Goal: Task Accomplishment & Management: Use online tool/utility

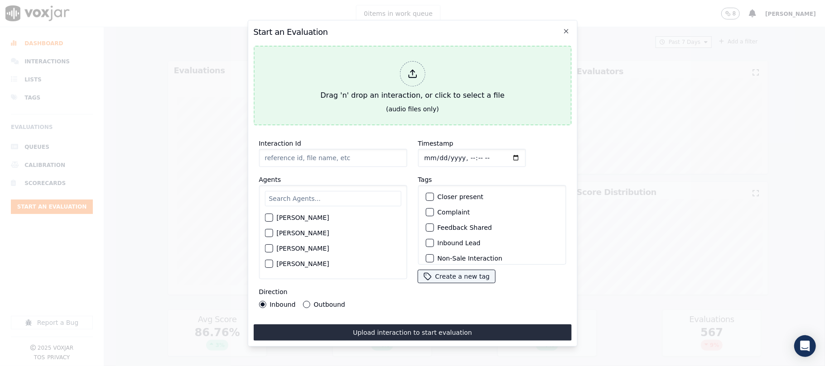
click at [411, 73] on icon at bounding box center [412, 74] width 10 height 10
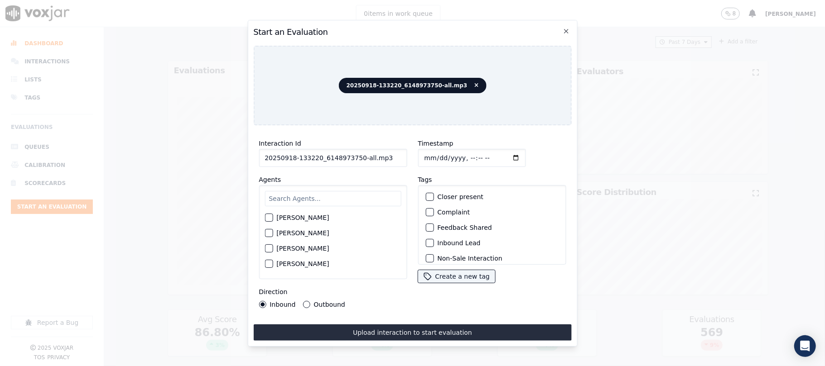
drag, startPoint x: 354, startPoint y: 154, endPoint x: 433, endPoint y: 163, distance: 79.4
click at [433, 163] on div "Interaction Id 20250918-133220_6148973750-all.mp3 Agents [PERSON_NAME] [PERSON_…" at bounding box center [412, 223] width 318 height 181
type input "20250918-133220_6148973750-C1"
click at [435, 150] on input "Timestamp" at bounding box center [472, 158] width 108 height 18
type input "[DATE]T18:06"
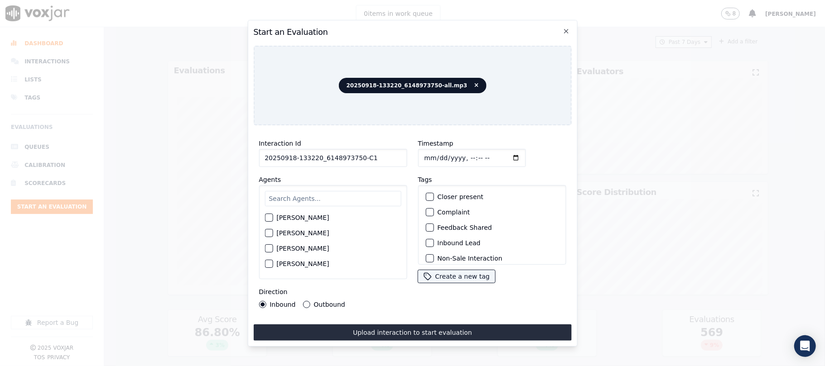
click at [324, 195] on input "text" at bounding box center [332, 198] width 136 height 15
type input "mark"
click at [272, 219] on button "[PERSON_NAME]" at bounding box center [268, 220] width 8 height 8
click at [303, 301] on button "Outbound" at bounding box center [306, 304] width 7 height 7
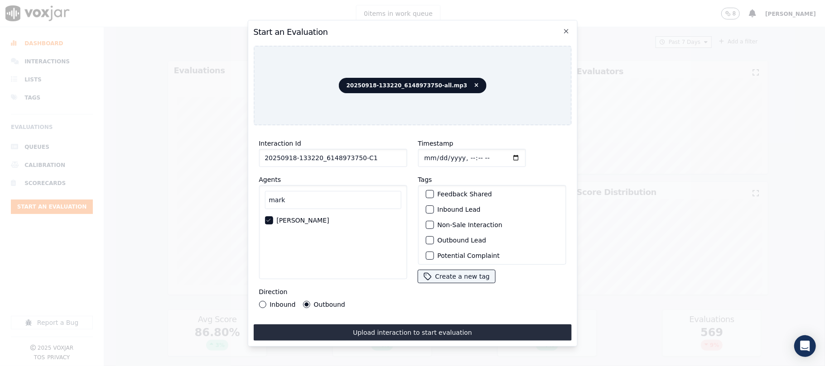
scroll to position [60, 0]
click at [426, 211] on div "button" at bounding box center [429, 214] width 6 height 6
click at [426, 250] on div "button" at bounding box center [429, 253] width 6 height 6
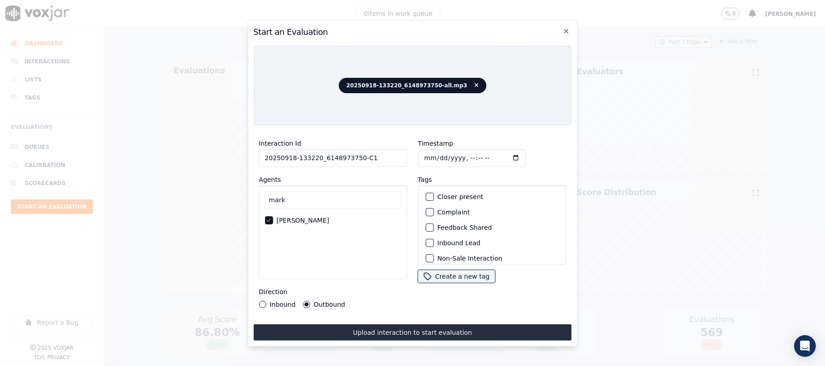
click at [426, 194] on div "button" at bounding box center [429, 197] width 6 height 6
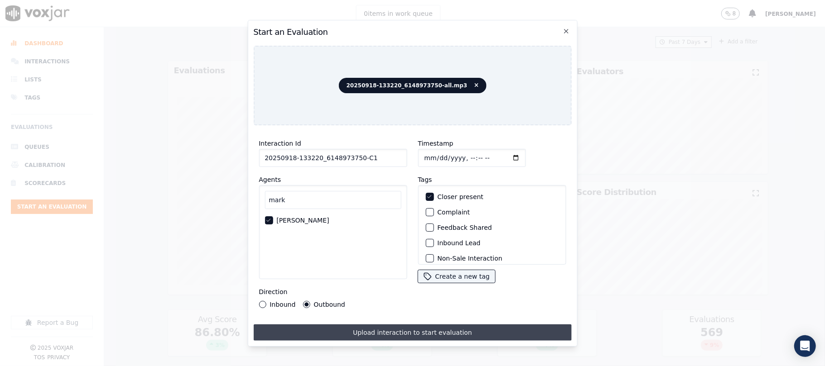
click at [399, 329] on button "Upload interaction to start evaluation" at bounding box center [412, 333] width 318 height 16
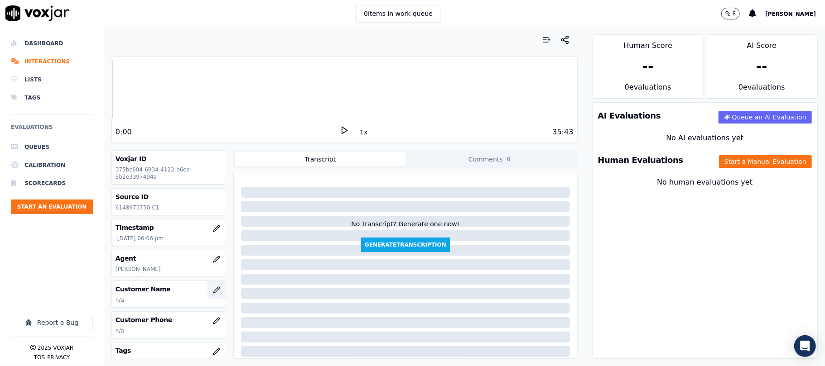
click at [213, 292] on icon "button" at bounding box center [216, 290] width 7 height 7
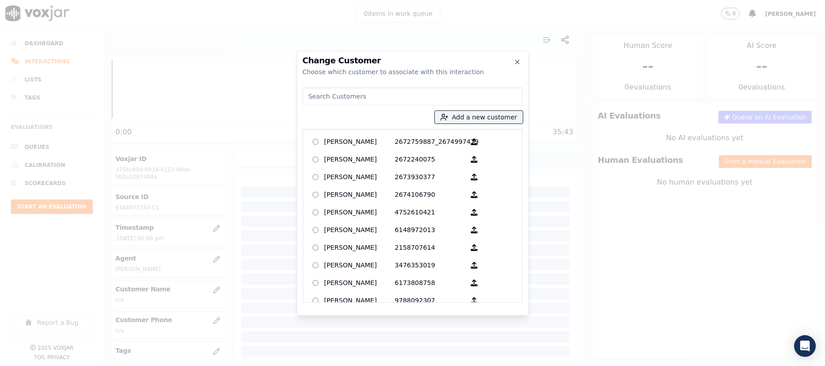
type input "[PERSON_NAME]"
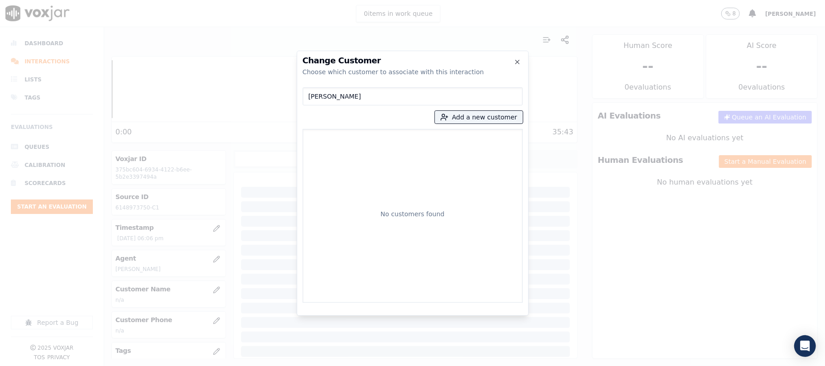
drag, startPoint x: 138, startPoint y: 109, endPoint x: 131, endPoint y: 114, distance: 8.4
click at [130, 366] on div "Change Customer Choose which customer to associate with this interaction [PERSO…" at bounding box center [412, 366] width 825 height 0
click at [470, 118] on button "Add a new customer" at bounding box center [479, 117] width 88 height 13
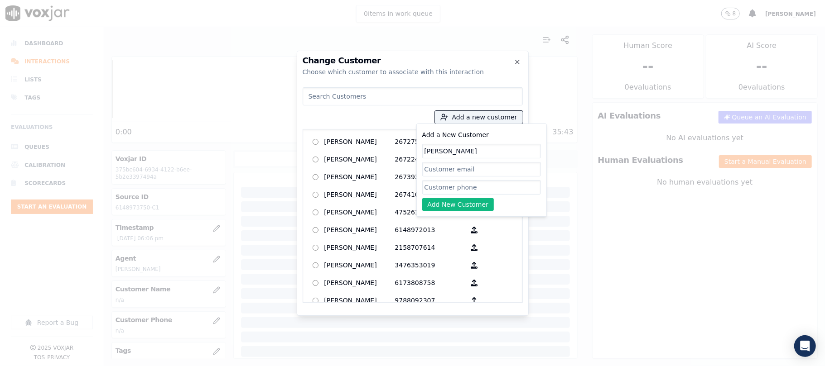
type input "[PERSON_NAME]"
drag, startPoint x: 430, startPoint y: 180, endPoint x: 437, endPoint y: 186, distance: 8.7
click at [431, 180] on input "Add a New Customer" at bounding box center [481, 187] width 119 height 14
paste input "6148973750"
type input "6148973750"
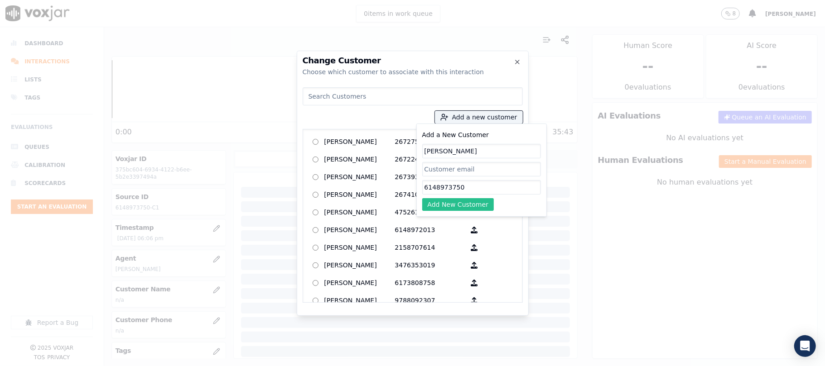
click at [439, 210] on button "Add New Customer" at bounding box center [458, 204] width 72 height 13
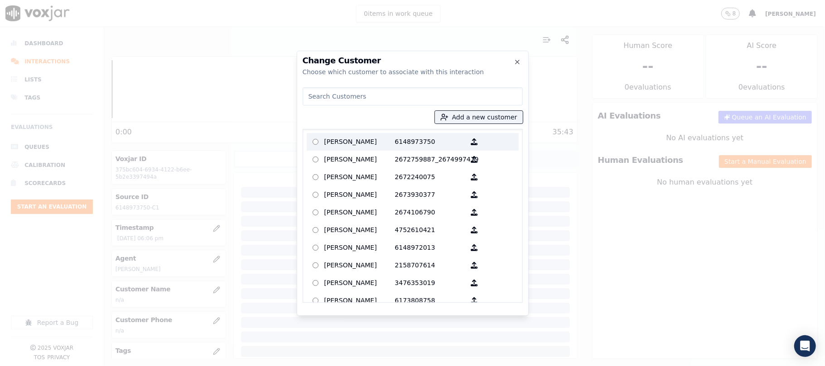
click at [361, 142] on p "[PERSON_NAME]" at bounding box center [359, 142] width 71 height 14
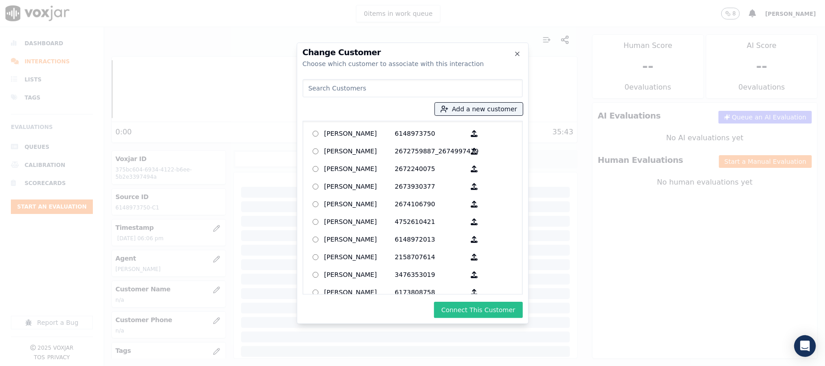
click at [484, 312] on button "Connect This Customer" at bounding box center [478, 310] width 88 height 16
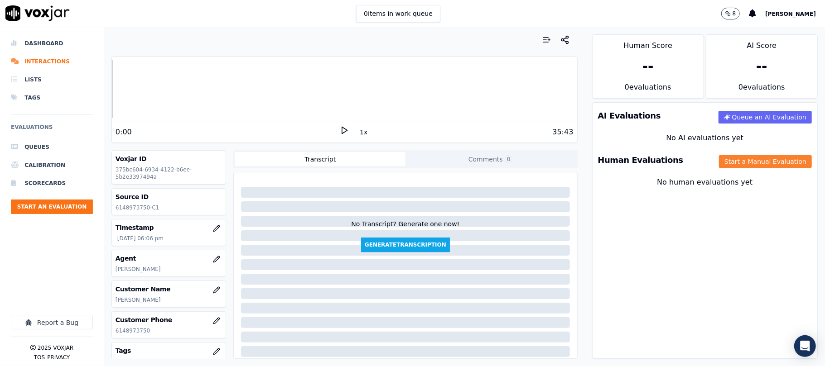
click at [721, 158] on button "Start a Manual Evaluation" at bounding box center [765, 161] width 93 height 13
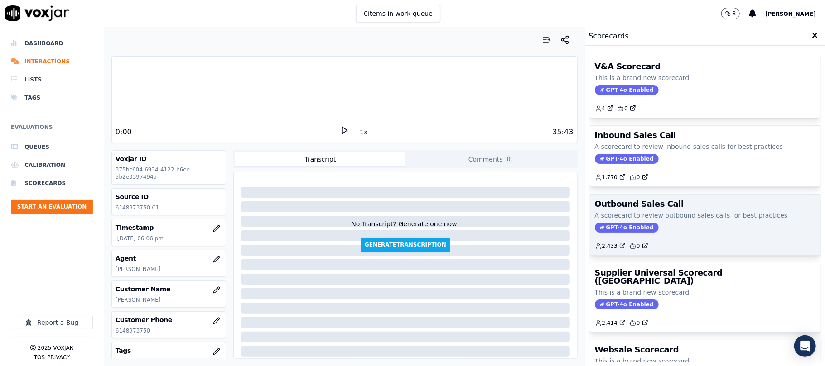
click at [624, 231] on span "GPT-4o Enabled" at bounding box center [627, 228] width 64 height 10
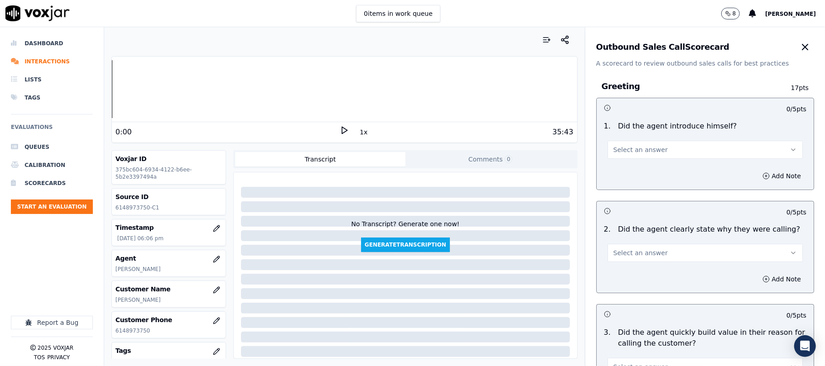
click at [645, 149] on span "Select an answer" at bounding box center [640, 149] width 54 height 9
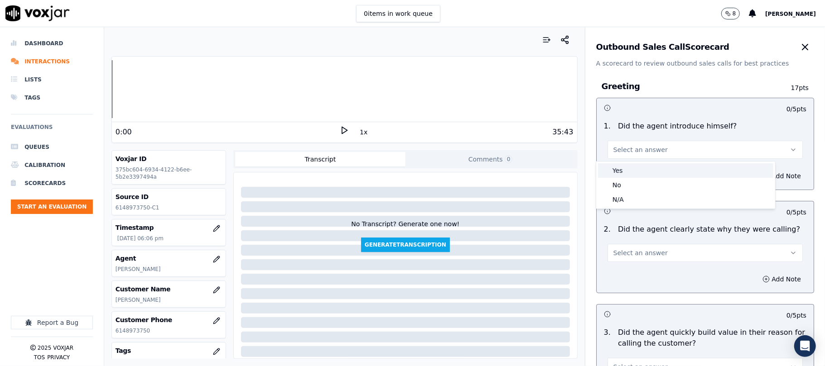
click at [633, 173] on div "Yes" at bounding box center [685, 170] width 175 height 14
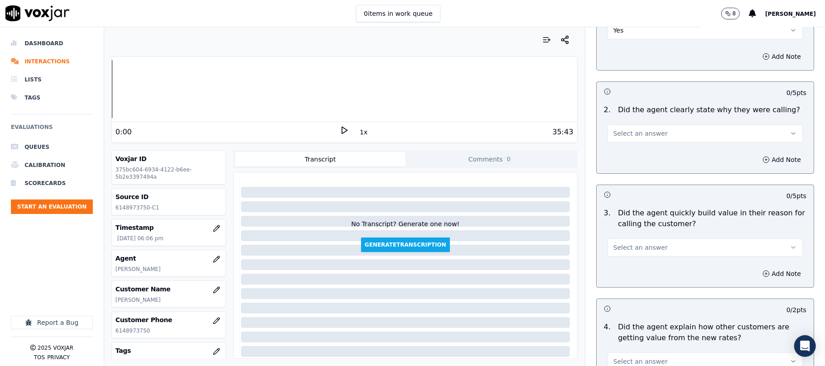
scroll to position [120, 0]
click at [639, 132] on span "Select an answer" at bounding box center [640, 132] width 54 height 9
click at [634, 150] on div "Yes" at bounding box center [685, 153] width 175 height 14
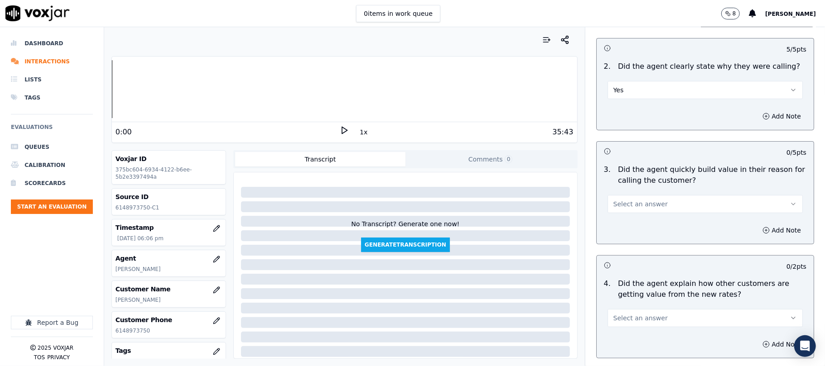
scroll to position [181, 0]
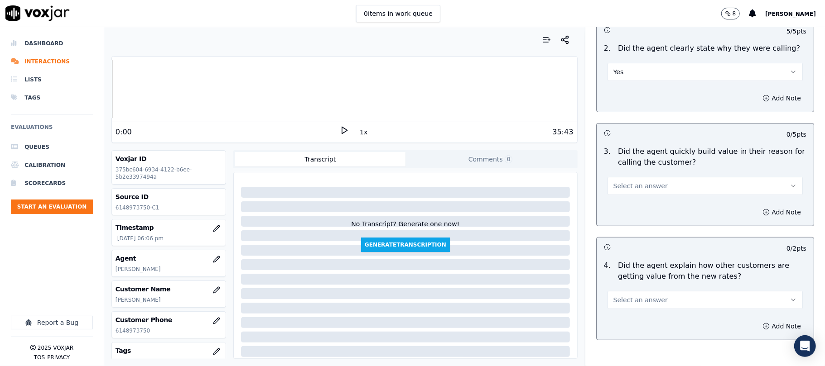
click at [630, 179] on button "Select an answer" at bounding box center [704, 186] width 195 height 18
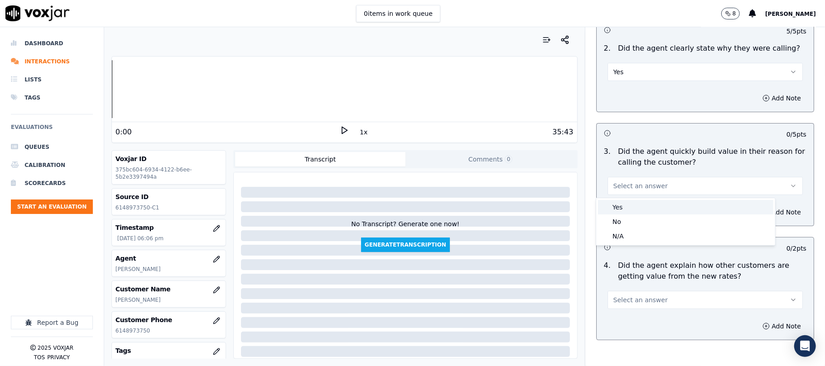
click at [622, 205] on div "Yes" at bounding box center [685, 207] width 175 height 14
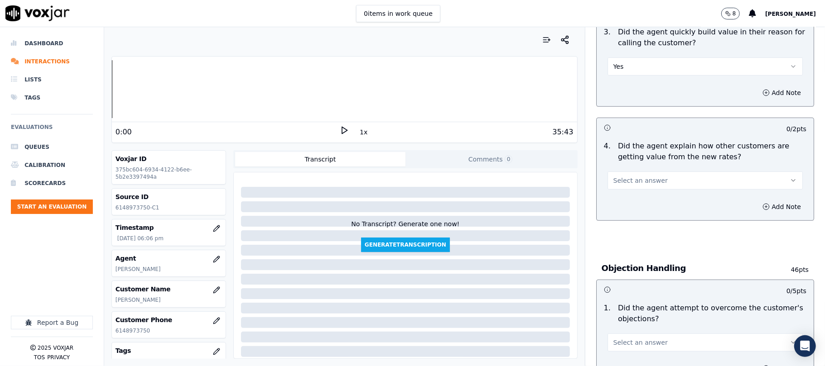
scroll to position [302, 0]
click at [629, 177] on span "Select an answer" at bounding box center [640, 179] width 54 height 9
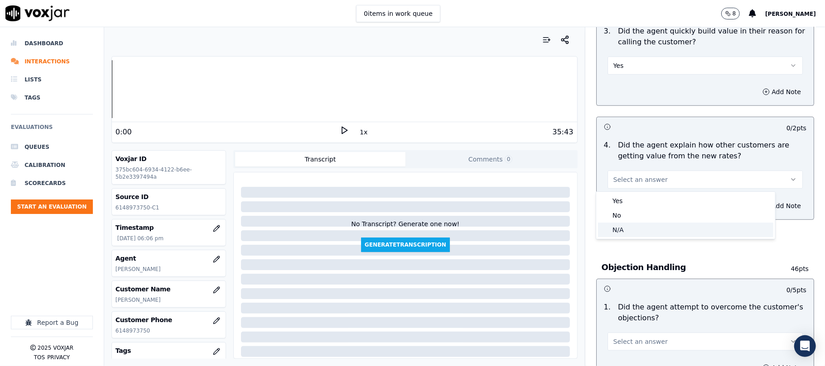
click at [622, 232] on div "N/A" at bounding box center [685, 230] width 175 height 14
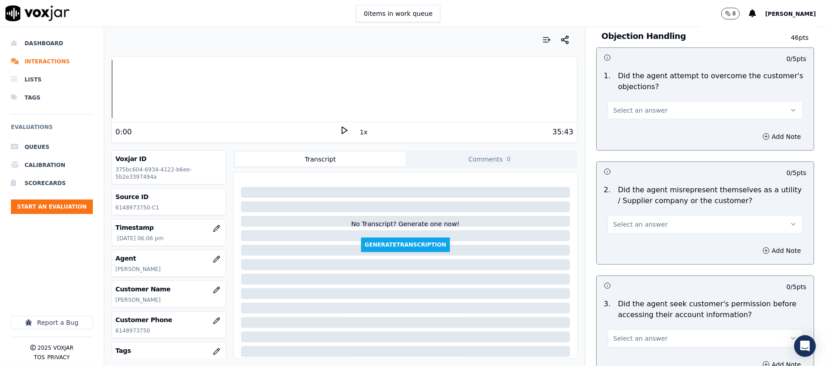
scroll to position [543, 0]
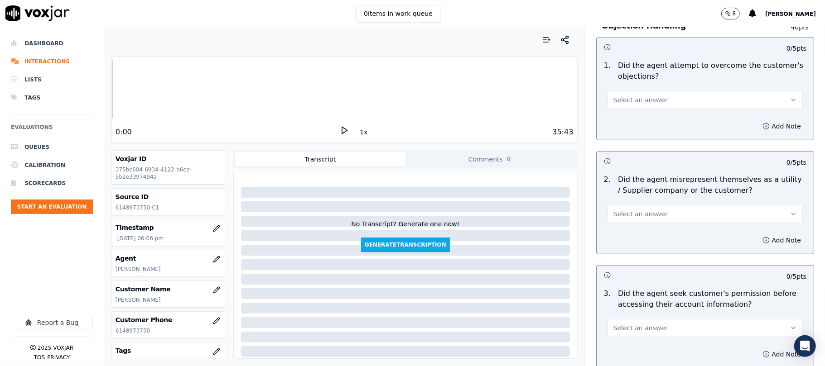
click at [632, 102] on span "Select an answer" at bounding box center [640, 100] width 54 height 9
click at [628, 117] on div "Yes" at bounding box center [685, 122] width 175 height 14
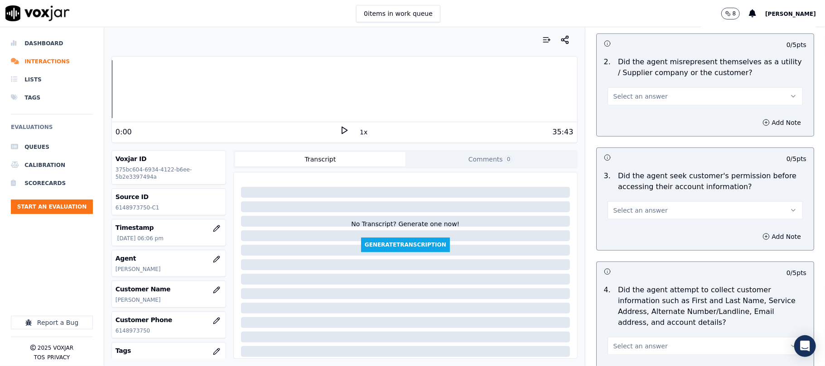
scroll to position [664, 0]
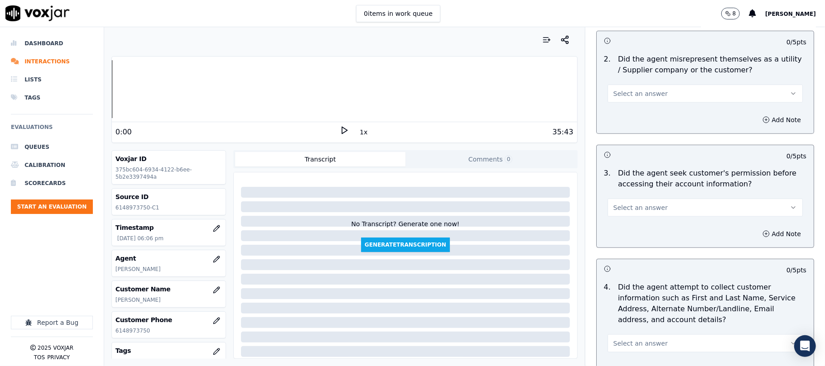
click at [636, 91] on span "Select an answer" at bounding box center [640, 93] width 54 height 9
click at [620, 114] on div "Yes" at bounding box center [685, 115] width 175 height 14
click at [757, 120] on button "Add Note" at bounding box center [781, 120] width 49 height 13
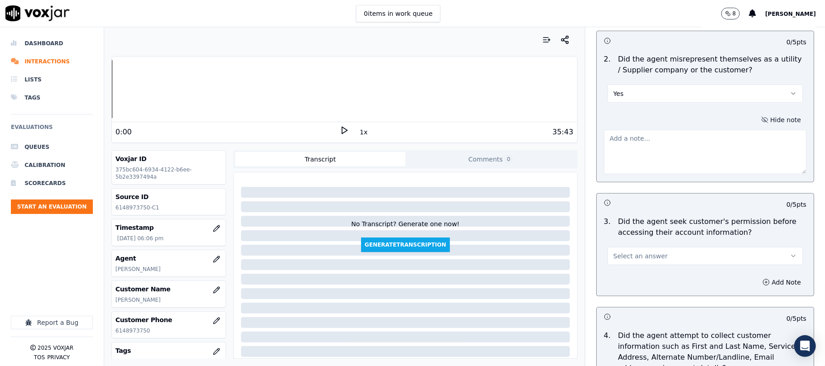
click at [663, 145] on textarea at bounding box center [705, 152] width 202 height 44
paste textarea "Call id - 20250918-133220_Fronter: [PERSON_NAME] the customer and informed - ac…"
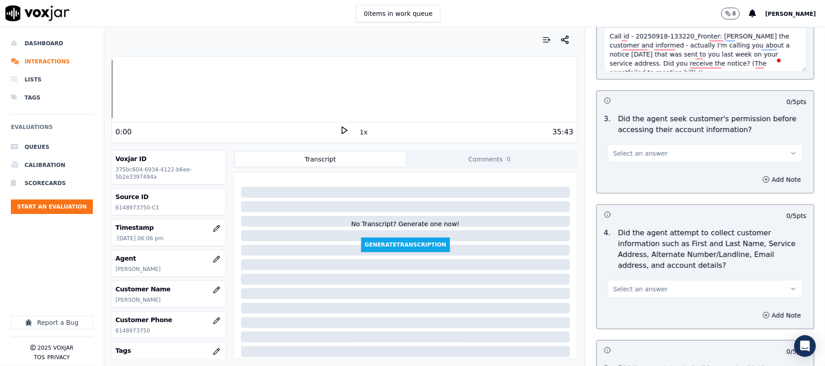
scroll to position [785, 0]
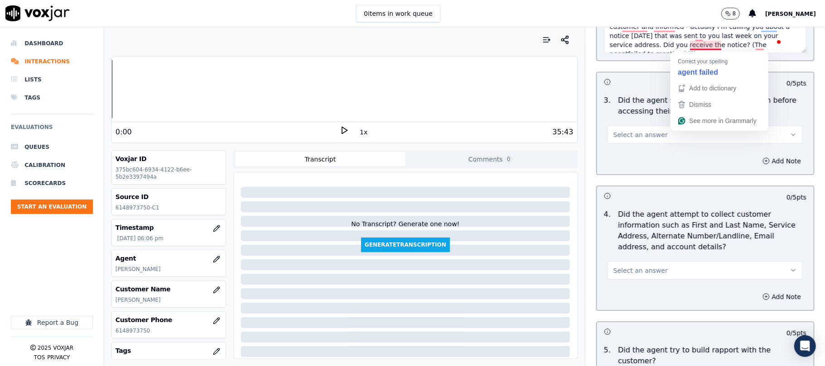
click at [694, 46] on textarea "Call id - 20250918-133220_Fronter: [PERSON_NAME] the customer and informed - ac…" at bounding box center [705, 31] width 202 height 44
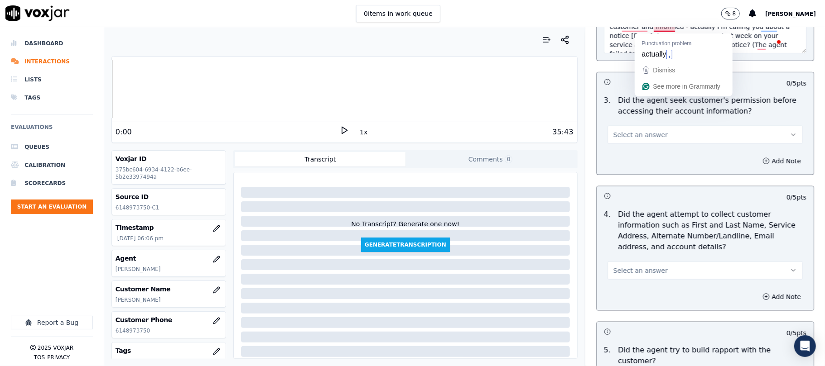
type textarea "Call id - 20250918-133220_Fronter: [PERSON_NAME] the customer and informed - ac…"
click at [639, 134] on span "Select an answer" at bounding box center [640, 134] width 54 height 9
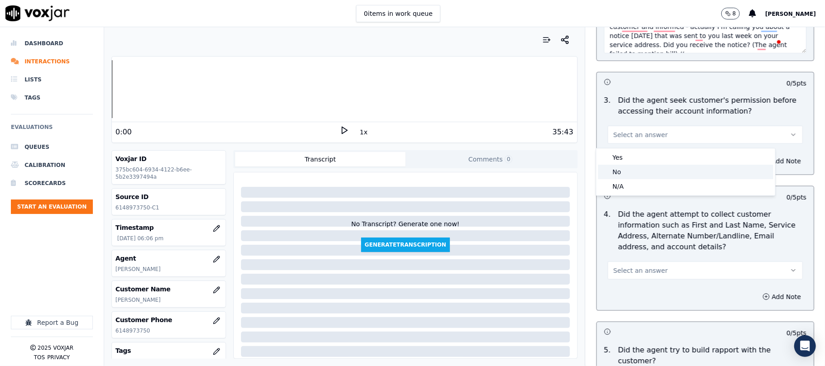
click at [620, 171] on div "No" at bounding box center [685, 172] width 175 height 14
drag, startPoint x: 752, startPoint y: 158, endPoint x: 734, endPoint y: 167, distance: 20.7
click at [757, 159] on button "Add Note" at bounding box center [781, 161] width 49 height 13
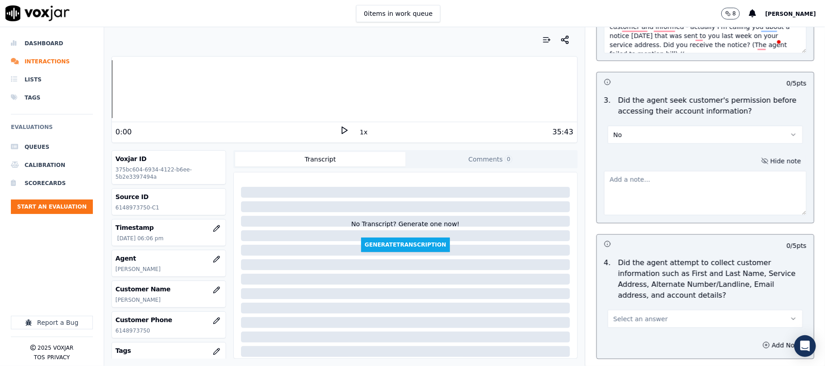
click at [687, 181] on textarea at bounding box center [705, 193] width 202 height 44
paste textarea "@3:17 [PERSON_NAME] shares the account number <> The agent must ask for and obt…"
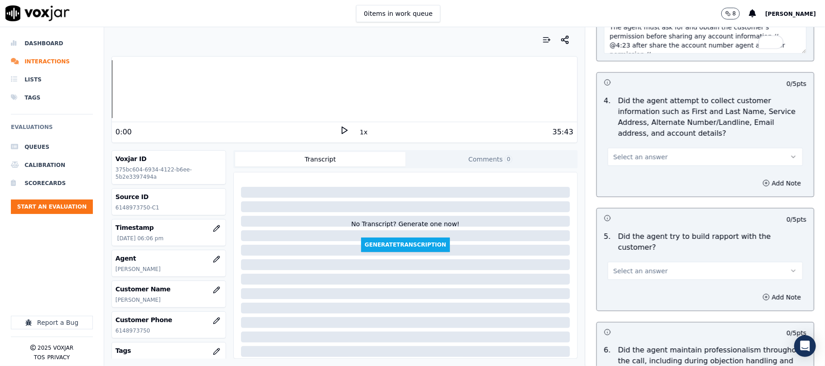
scroll to position [966, 0]
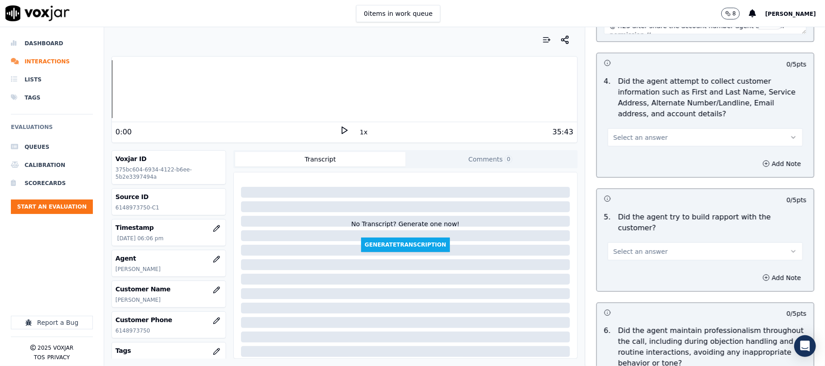
type textarea "@3:17 [PERSON_NAME] shares the account number <> The agent must ask for and obt…"
click at [649, 137] on button "Select an answer" at bounding box center [704, 138] width 195 height 18
click at [629, 162] on div "Yes" at bounding box center [685, 161] width 175 height 14
click at [638, 138] on button "Yes" at bounding box center [704, 138] width 195 height 18
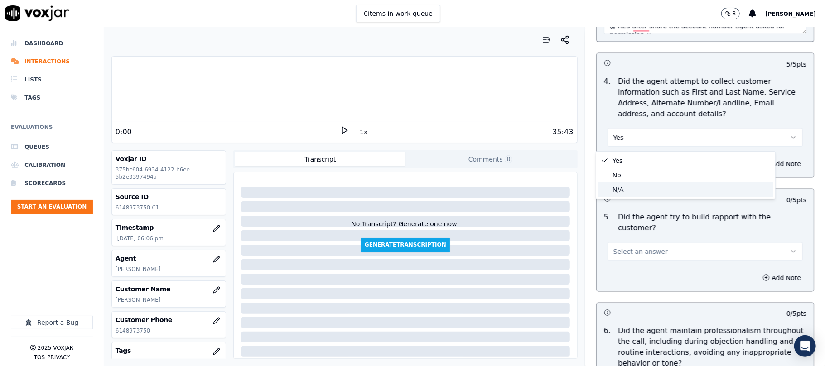
click at [621, 192] on div "N/A" at bounding box center [685, 190] width 175 height 14
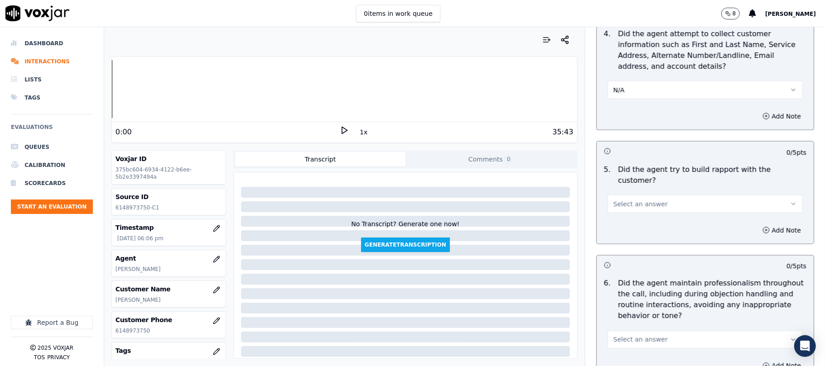
scroll to position [1087, 0]
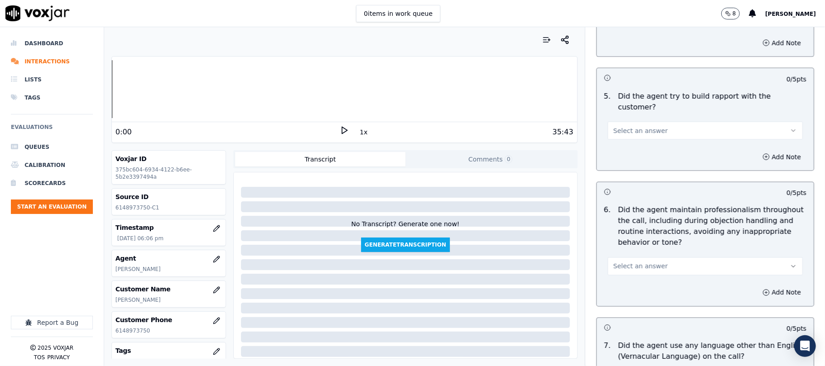
click at [636, 134] on div "5 . Did the agent try to build rapport with the customer? Select an answer" at bounding box center [704, 115] width 217 height 56
click at [627, 145] on div "Add Note" at bounding box center [704, 157] width 217 height 27
click at [624, 122] on button "Select an answer" at bounding box center [704, 131] width 195 height 18
click at [622, 141] on div "Yes" at bounding box center [685, 143] width 175 height 14
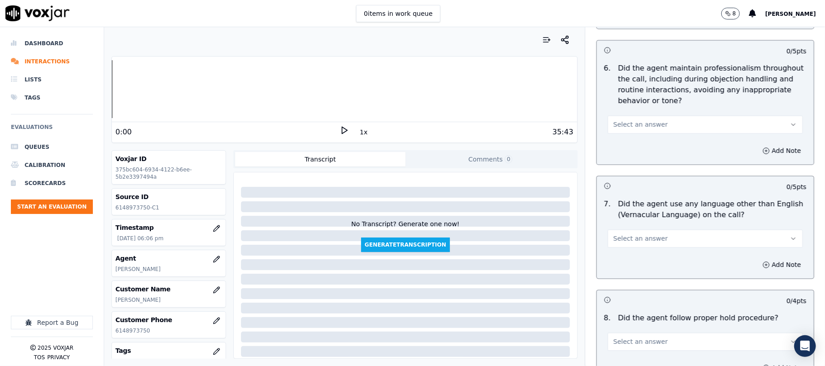
scroll to position [1207, 0]
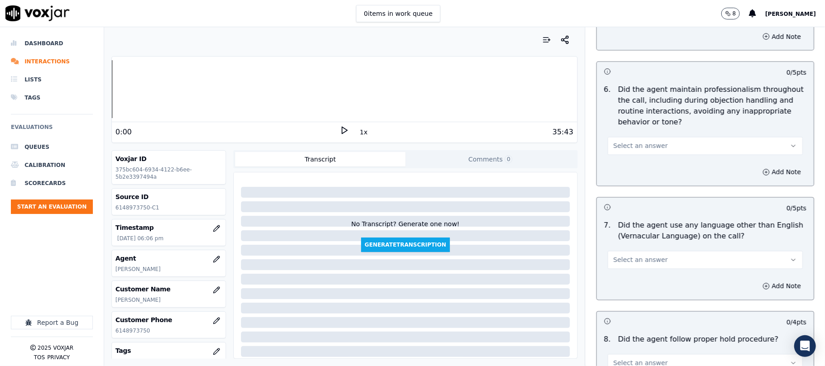
click at [638, 142] on span "Select an answer" at bounding box center [640, 146] width 54 height 9
click at [621, 158] on div "Yes" at bounding box center [685, 159] width 175 height 14
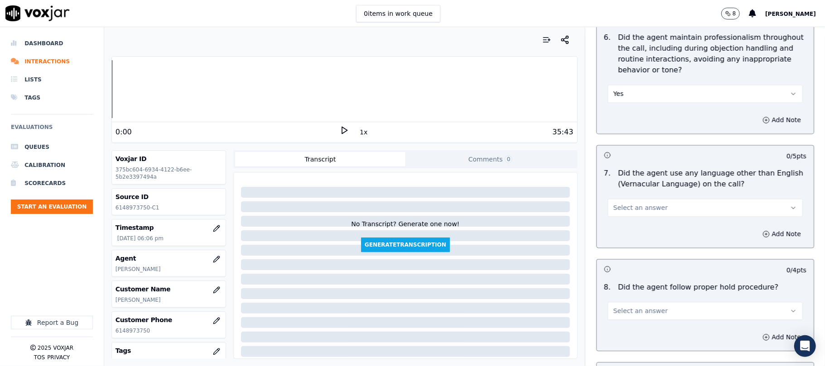
scroll to position [1328, 0]
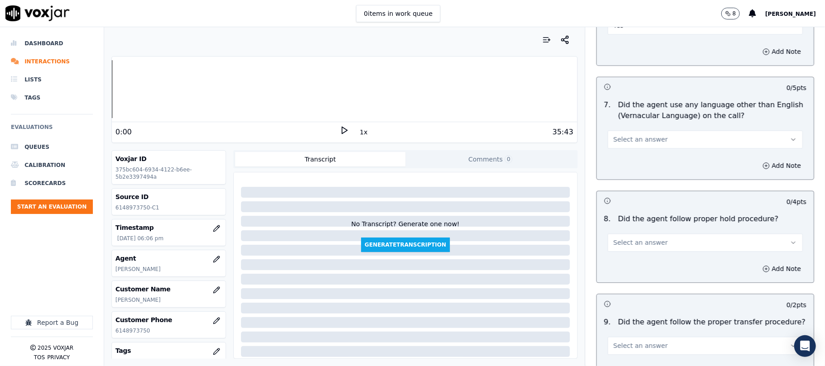
click at [642, 136] on span "Select an answer" at bounding box center [640, 139] width 54 height 9
click at [627, 178] on div "N/A" at bounding box center [685, 181] width 175 height 14
click at [620, 130] on button "N/A" at bounding box center [704, 139] width 195 height 18
click at [616, 165] on div "No" at bounding box center [685, 167] width 175 height 14
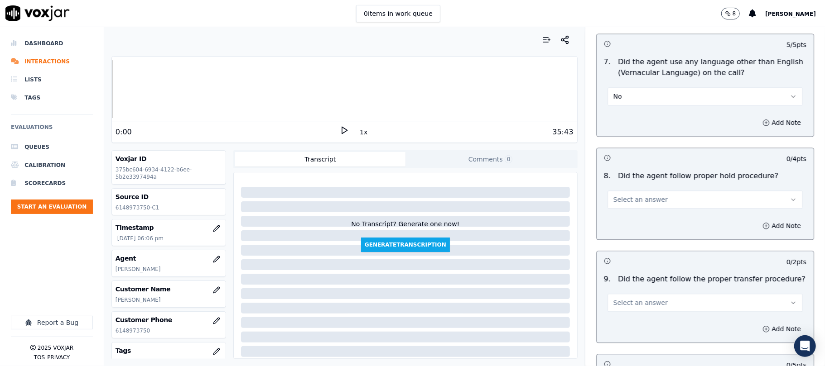
scroll to position [1388, 0]
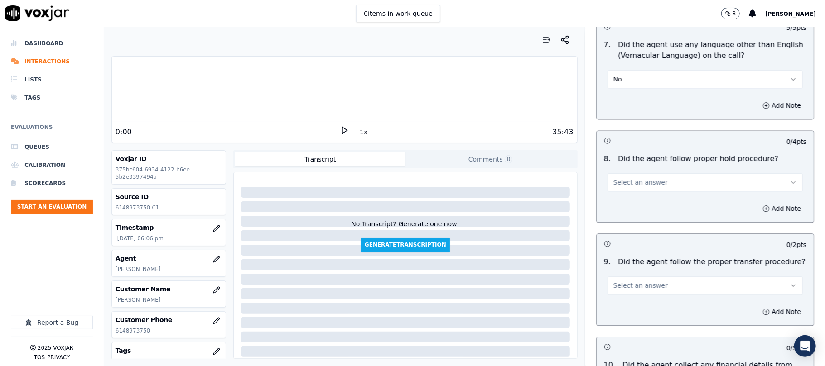
click at [626, 178] on span "Select an answer" at bounding box center [640, 182] width 54 height 9
click at [622, 192] on div "Yes" at bounding box center [685, 196] width 175 height 14
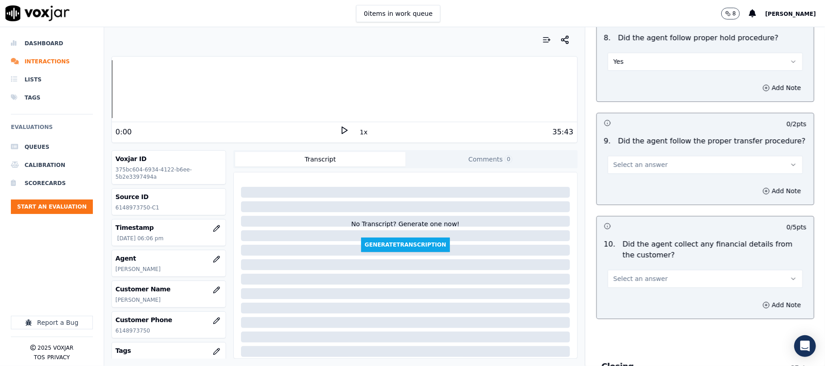
click at [631, 160] on span "Select an answer" at bounding box center [640, 164] width 54 height 9
click at [619, 192] on div "No" at bounding box center [685, 193] width 175 height 14
click at [622, 156] on button "No" at bounding box center [704, 165] width 195 height 18
click at [624, 177] on div "Yes" at bounding box center [685, 179] width 175 height 14
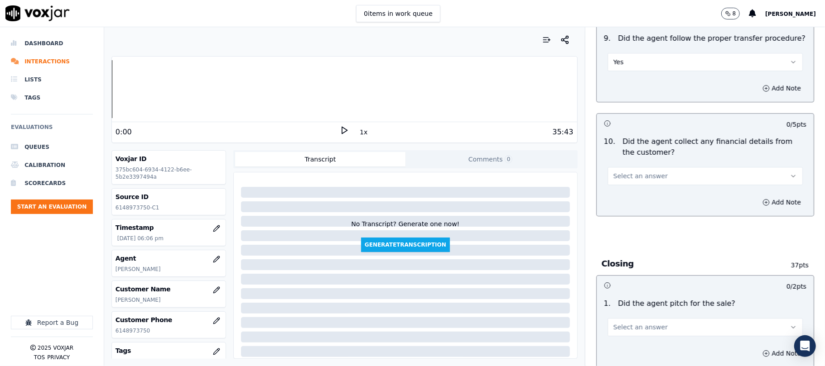
scroll to position [1630, 0]
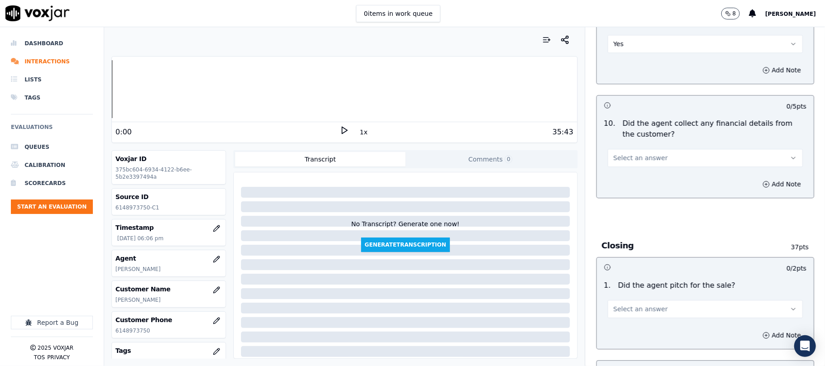
click at [645, 149] on button "Select an answer" at bounding box center [704, 158] width 195 height 18
click at [631, 185] on div "No" at bounding box center [685, 187] width 175 height 14
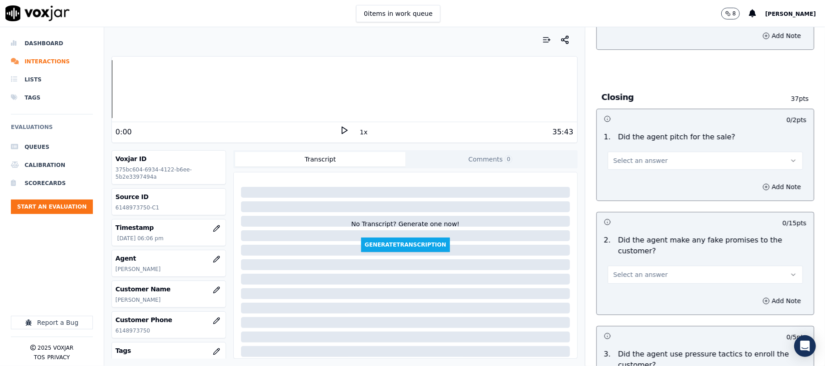
scroll to position [1811, 0]
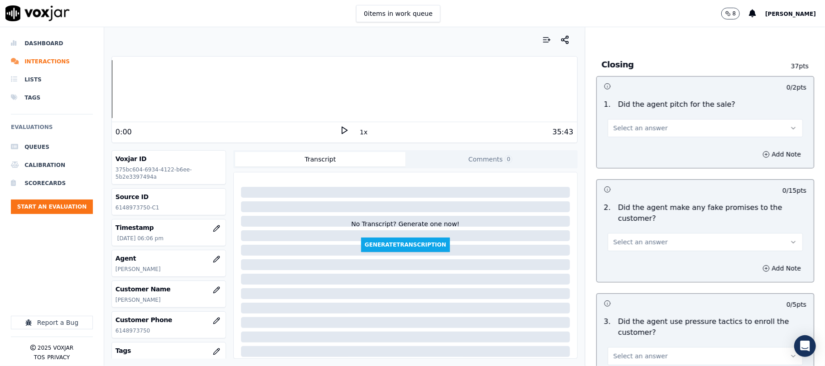
click at [659, 120] on button "Select an answer" at bounding box center [704, 128] width 195 height 18
click at [629, 143] on div "Yes" at bounding box center [685, 142] width 175 height 14
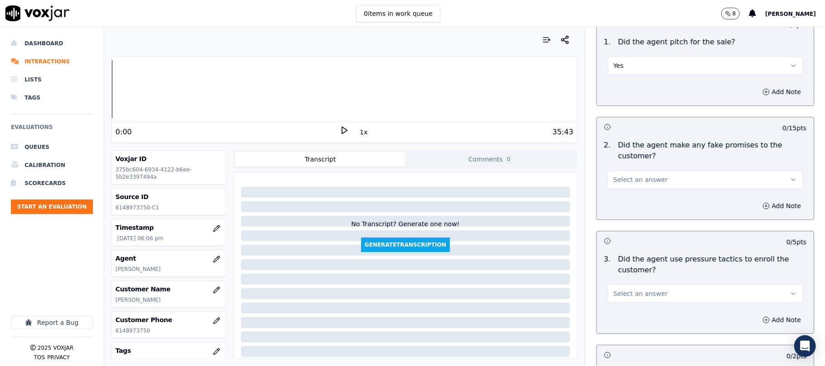
scroll to position [1932, 0]
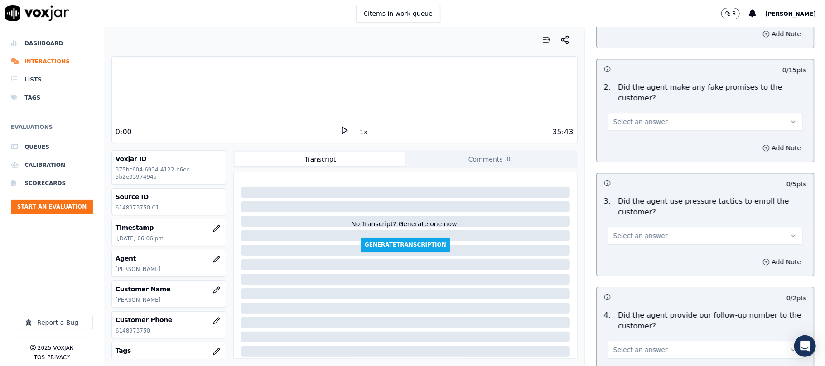
click at [660, 113] on button "Select an answer" at bounding box center [704, 122] width 195 height 18
click at [626, 149] on div "No" at bounding box center [685, 151] width 175 height 14
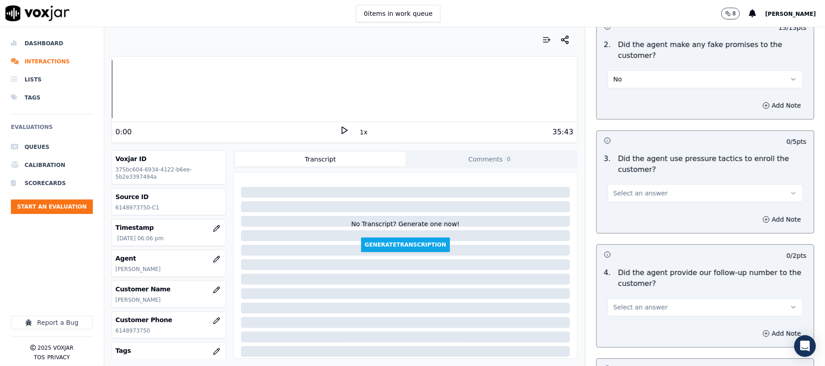
scroll to position [1993, 0]
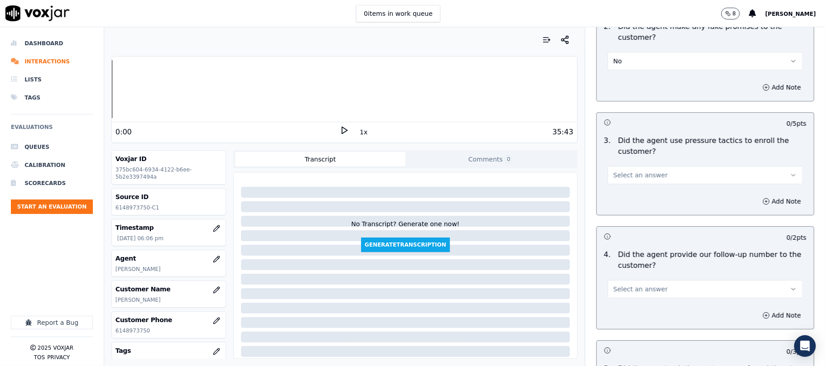
click at [639, 171] on span "Select an answer" at bounding box center [640, 175] width 54 height 9
click at [622, 204] on div "No" at bounding box center [685, 205] width 175 height 14
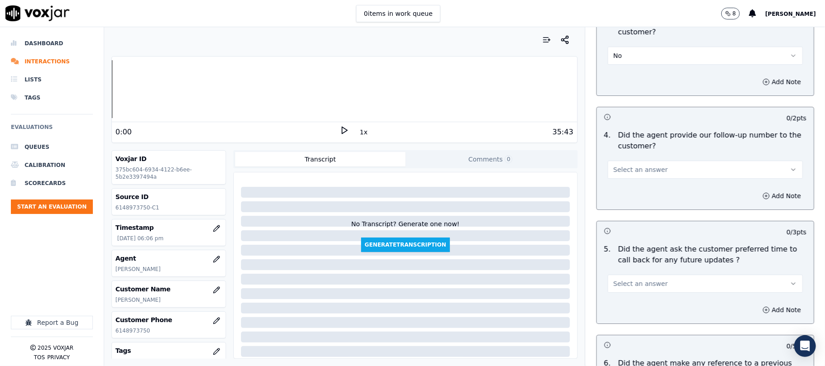
scroll to position [2113, 0]
click at [649, 169] on button "Select an answer" at bounding box center [704, 169] width 195 height 18
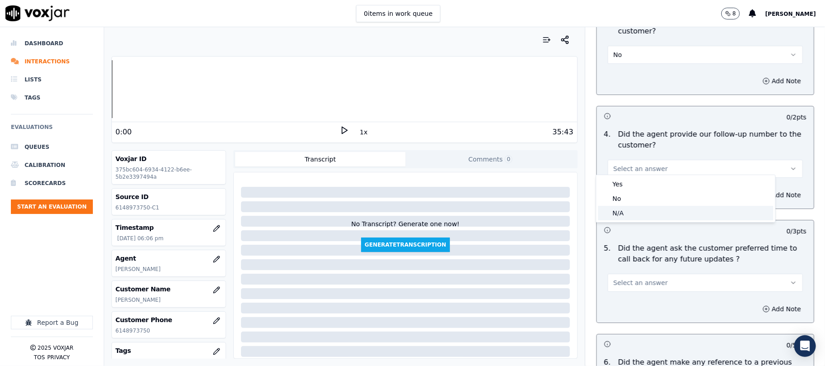
click at [624, 212] on div "N/A" at bounding box center [685, 213] width 175 height 14
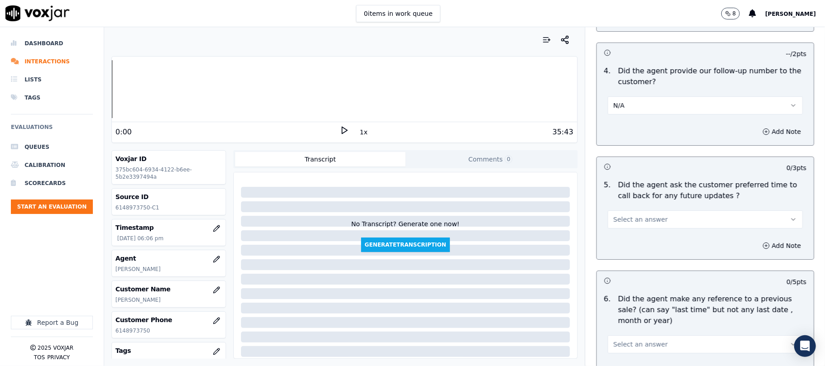
scroll to position [2234, 0]
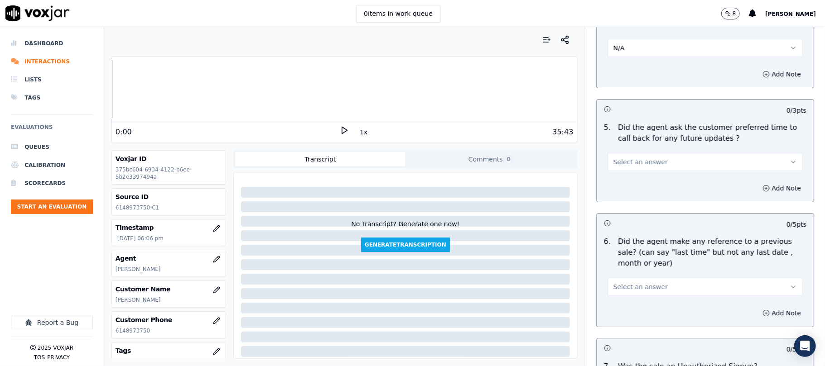
click at [640, 158] on span "Select an answer" at bounding box center [640, 162] width 54 height 9
click at [631, 189] on div "No" at bounding box center [685, 192] width 175 height 14
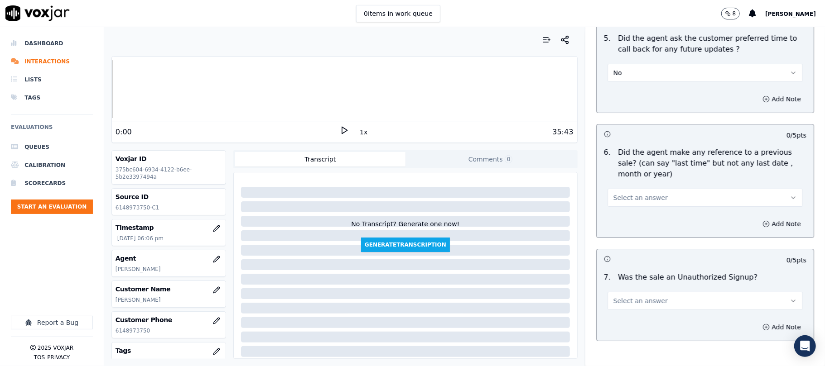
scroll to position [2294, 0]
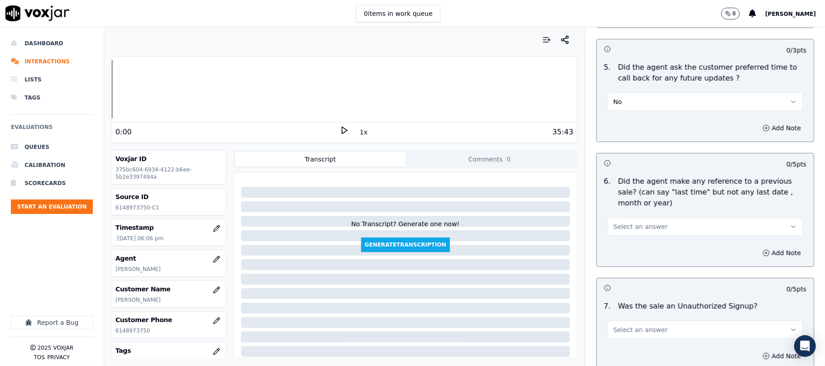
click at [634, 97] on button "No" at bounding box center [704, 102] width 195 height 18
click at [625, 138] on div "No" at bounding box center [685, 132] width 175 height 14
click at [615, 93] on button "No" at bounding box center [704, 102] width 195 height 18
click at [616, 144] on div "N/A" at bounding box center [685, 146] width 175 height 14
click at [627, 225] on span "Select an answer" at bounding box center [640, 226] width 54 height 9
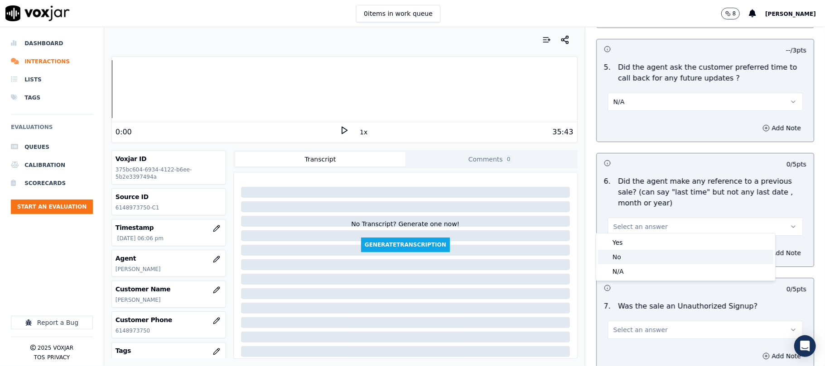
click at [623, 260] on div "No" at bounding box center [685, 257] width 175 height 14
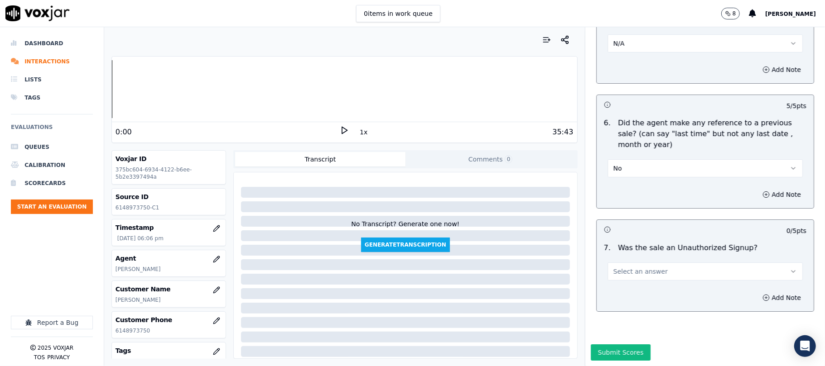
scroll to position [2376, 0]
click at [620, 263] on button "Select an answer" at bounding box center [704, 272] width 195 height 18
click at [617, 278] on div "No" at bounding box center [685, 279] width 175 height 14
click at [625, 345] on button "Submit Scores" at bounding box center [621, 353] width 60 height 16
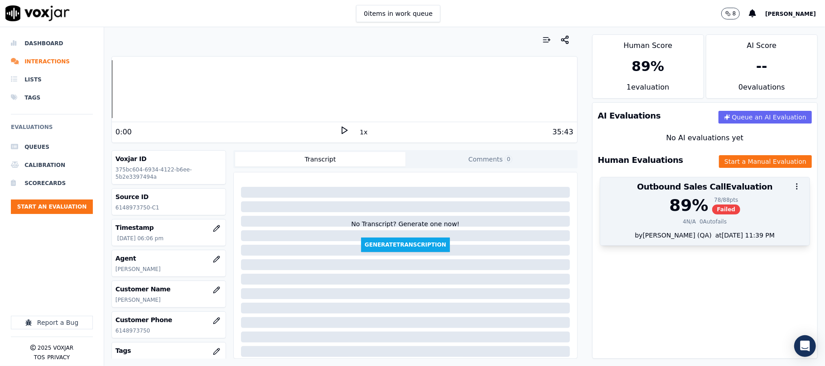
click at [680, 207] on div "89 %" at bounding box center [688, 206] width 39 height 18
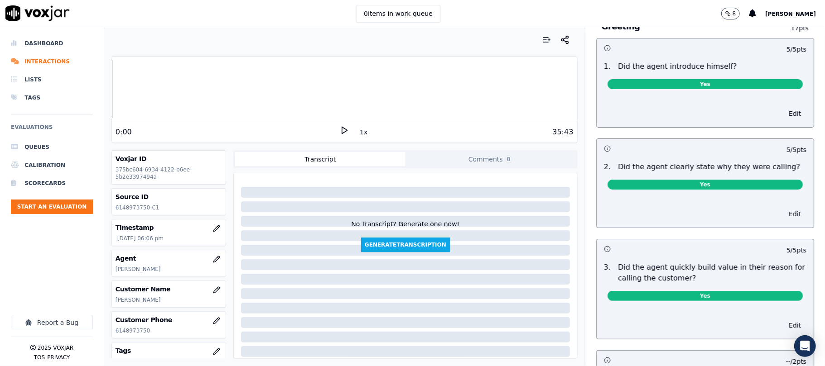
scroll to position [0, 0]
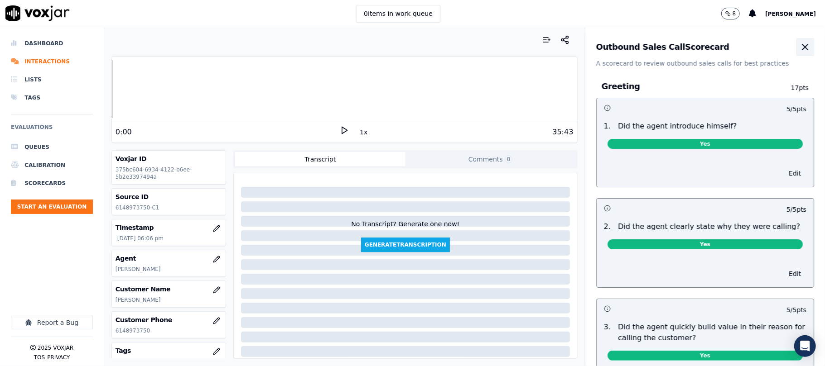
click at [799, 49] on icon "button" at bounding box center [804, 47] width 11 height 11
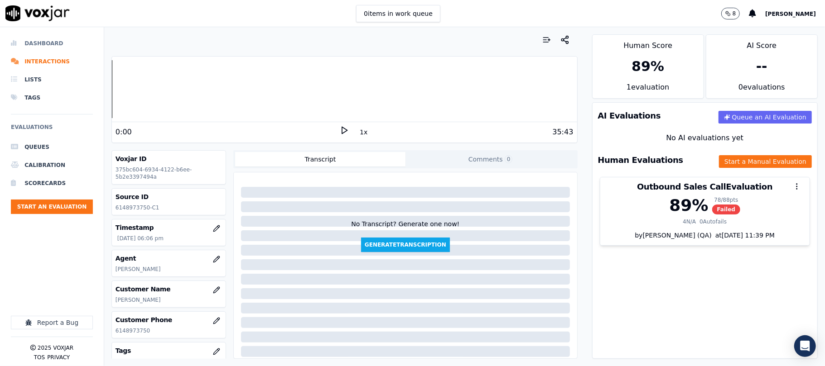
click at [24, 41] on li "Dashboard" at bounding box center [52, 43] width 82 height 18
